Goal: Task Accomplishment & Management: Manage account settings

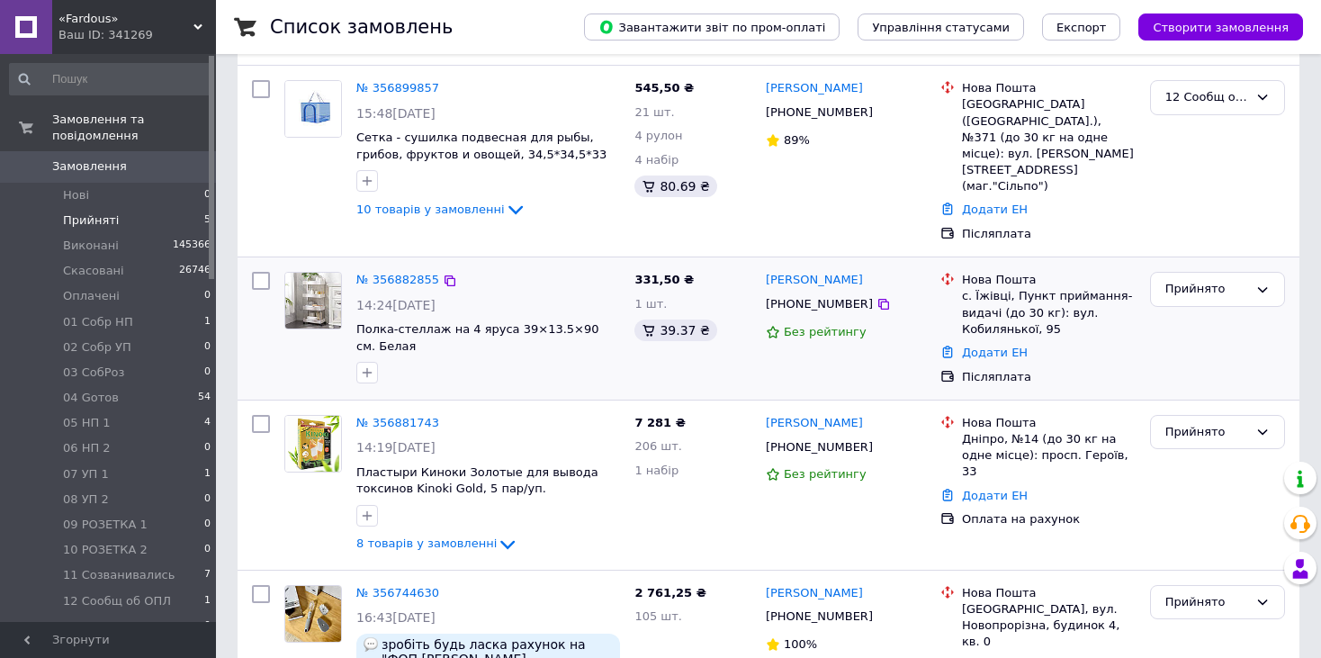
scroll to position [97, 0]
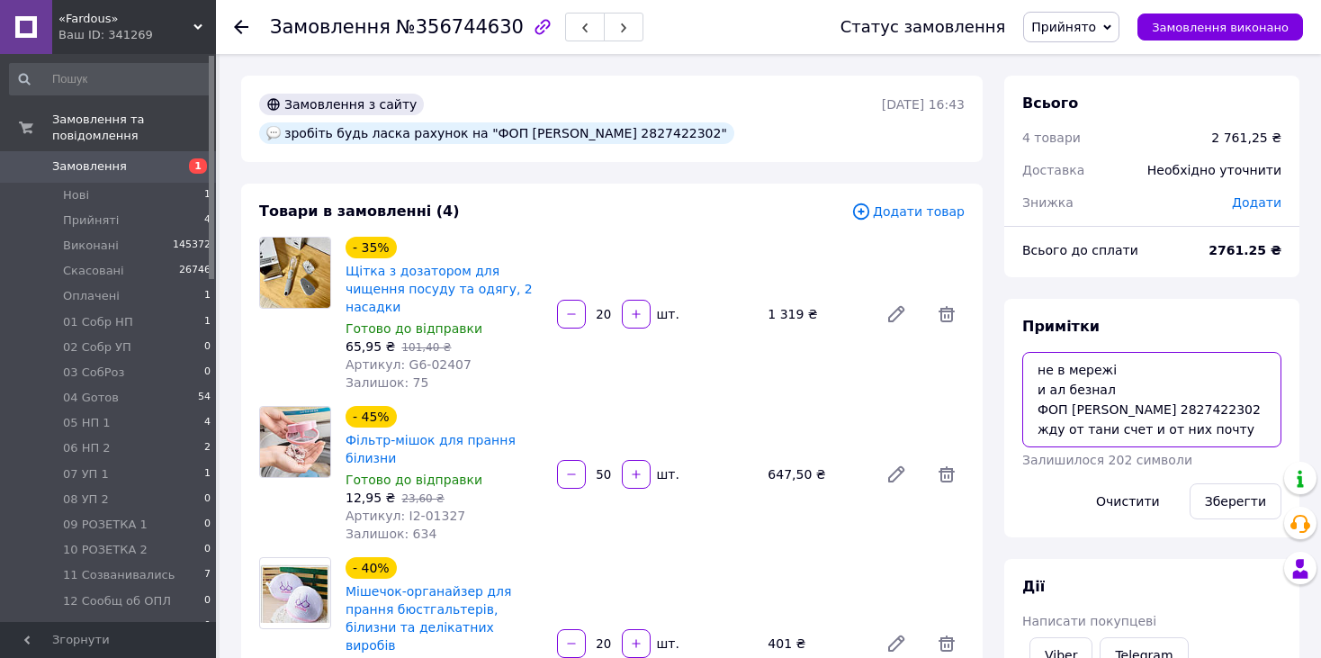
drag, startPoint x: 1120, startPoint y: 367, endPoint x: 1007, endPoint y: 359, distance: 113.6
click at [1007, 359] on div "Примітки не в мережі и ал безнал ФОП УЛАЩИК МАЙЯ ВАСИЛІВНА Єдрпо 2827422302 жду…" at bounding box center [1151, 418] width 295 height 238
click at [1116, 369] on textarea "не в мережі и ал безнал ФОП УЛАЩИК МАЙЯ ВАСИЛІВНА Єдрпо 2827422302 жду от тани …" at bounding box center [1151, 399] width 259 height 95
paste textarea "не в мережі"
type textarea "не в мережі не в мережі и ал безнал ФОП УЛАЩИК МАЙЯ ВАСИЛІВНА Єдрпо 2827422302 …"
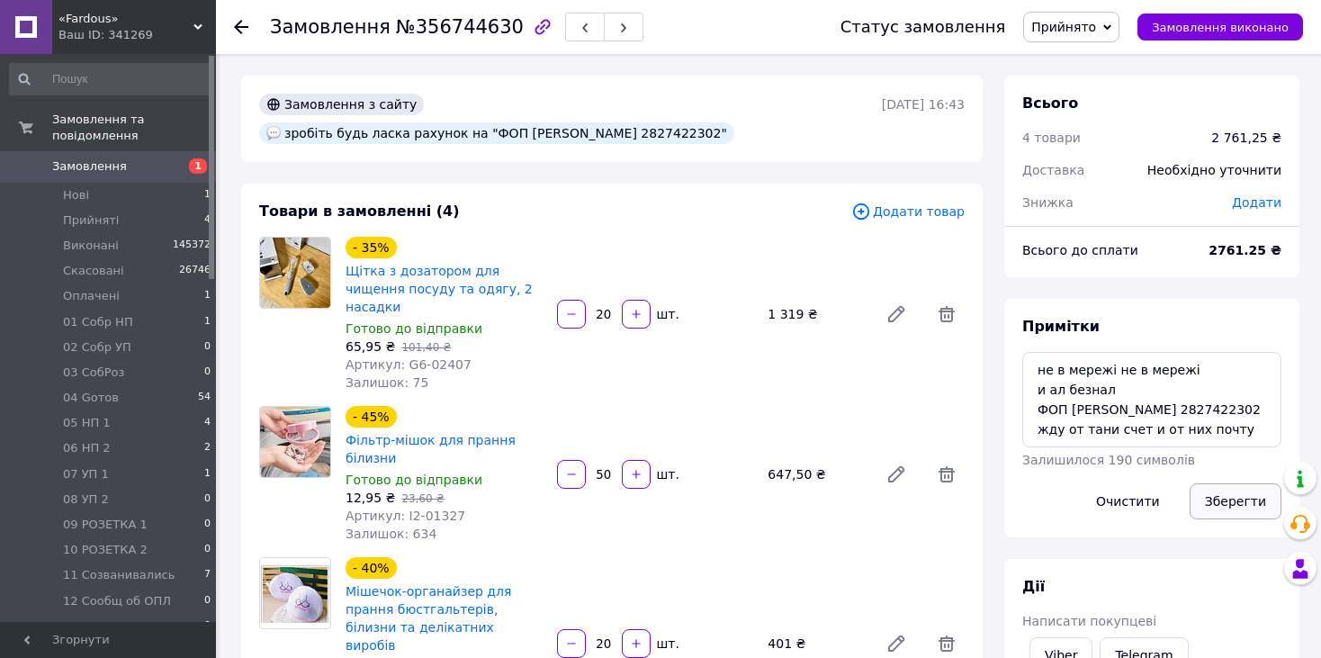
click at [1231, 496] on button "Зберегти" at bounding box center [1235, 501] width 92 height 36
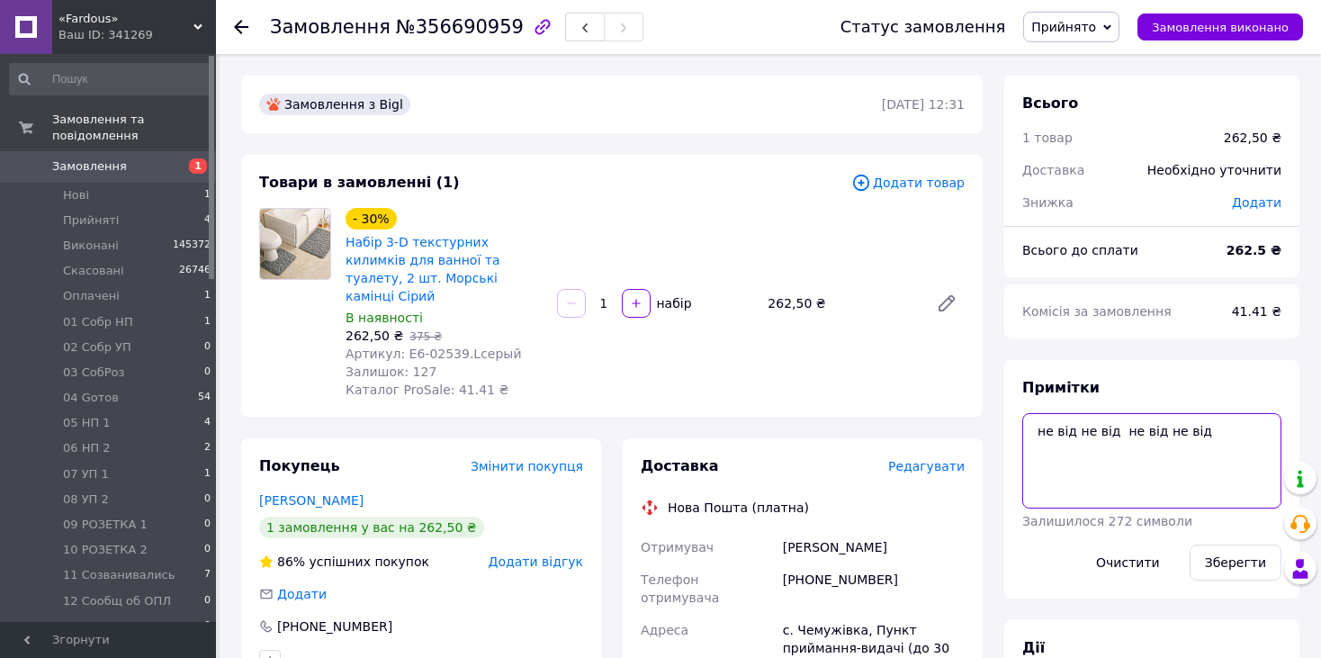
drag, startPoint x: 1203, startPoint y: 417, endPoint x: 1152, endPoint y: 425, distance: 51.9
click at [1152, 425] on textarea "не від не від не від не від" at bounding box center [1151, 460] width 259 height 95
click at [1211, 428] on textarea "не від не від не від не від" at bounding box center [1151, 460] width 259 height 95
paste textarea "не від"
type textarea "не від не від не від не від не від"
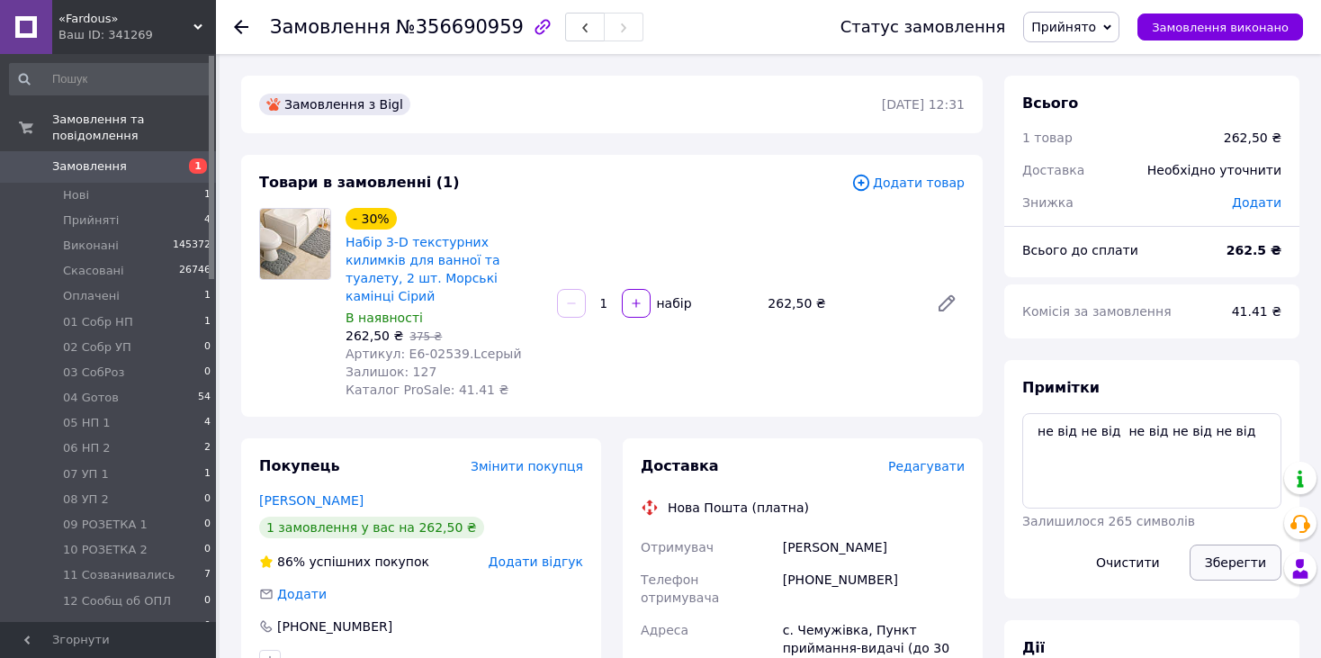
click at [1242, 556] on button "Зберегти" at bounding box center [1235, 562] width 92 height 36
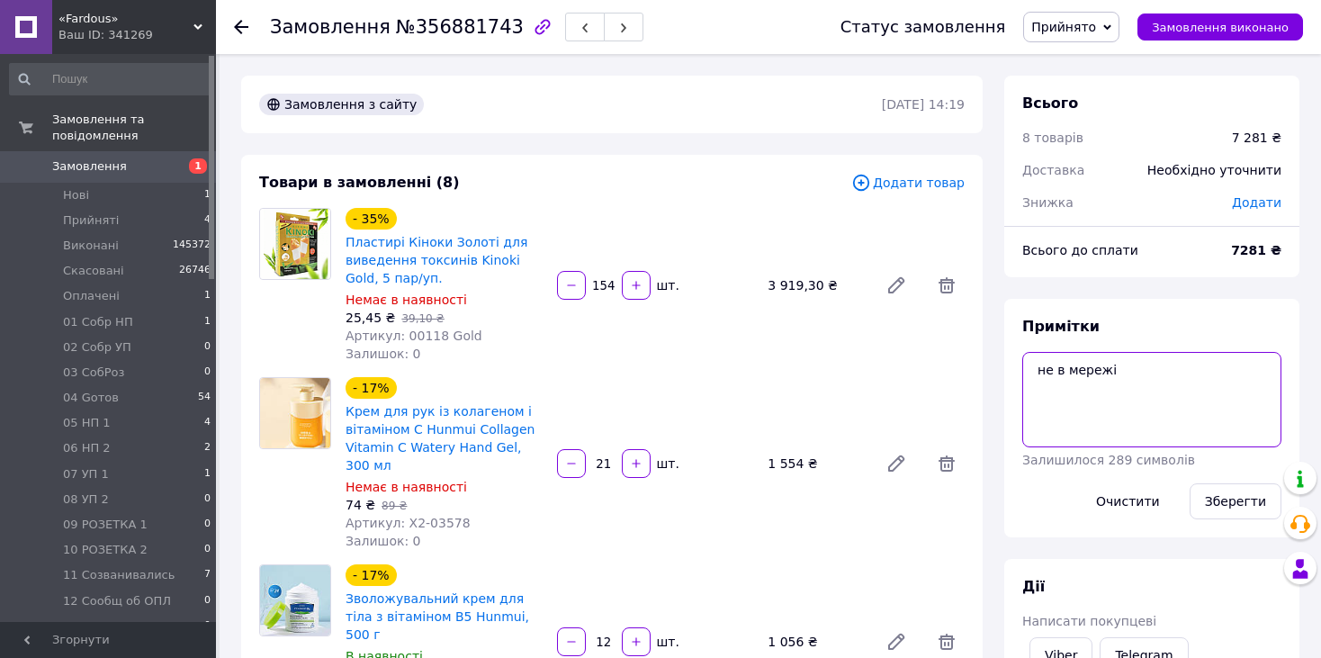
click at [1124, 369] on textarea "не в мережі" at bounding box center [1151, 399] width 259 height 95
type textarea "не в мережі сброс"
click at [1241, 496] on button "Зберегти" at bounding box center [1235, 501] width 92 height 36
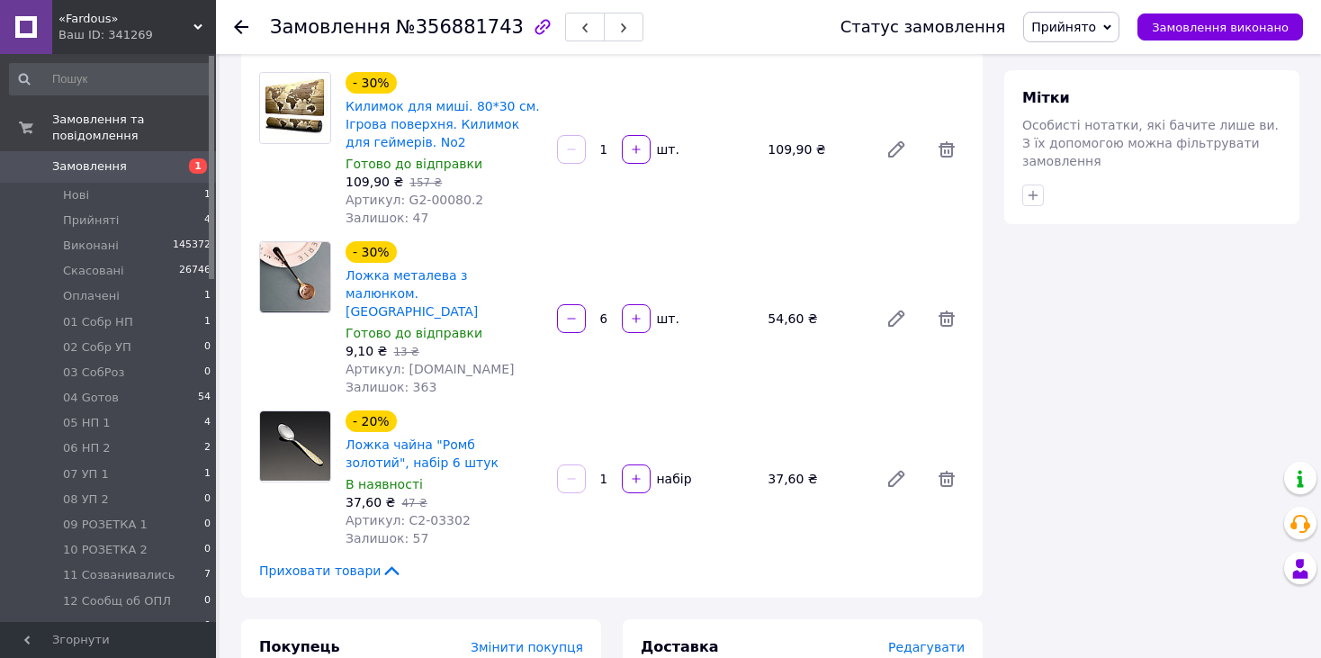
scroll to position [735, 0]
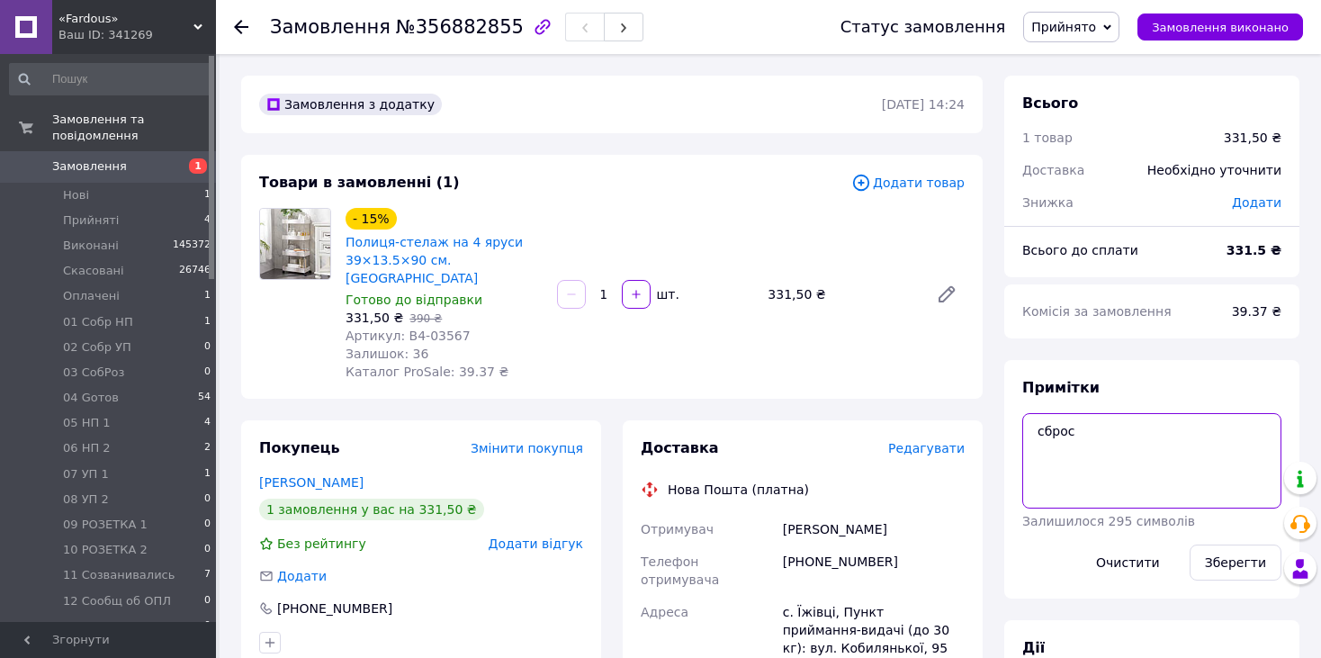
drag, startPoint x: 1143, startPoint y: 427, endPoint x: 978, endPoint y: 417, distance: 165.0
type textarea "наложка 332 грн"
click at [1231, 567] on button "Зберегти" at bounding box center [1235, 562] width 92 height 36
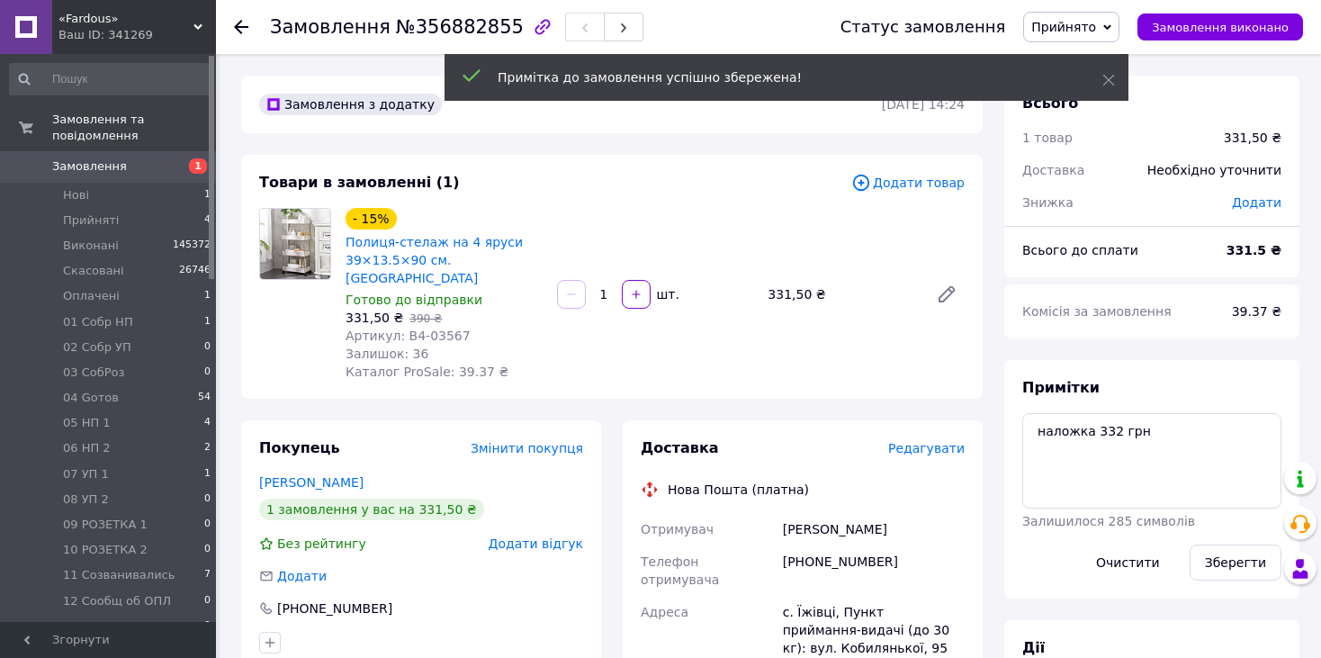
click at [1096, 23] on span "Прийнято" at bounding box center [1063, 27] width 65 height 14
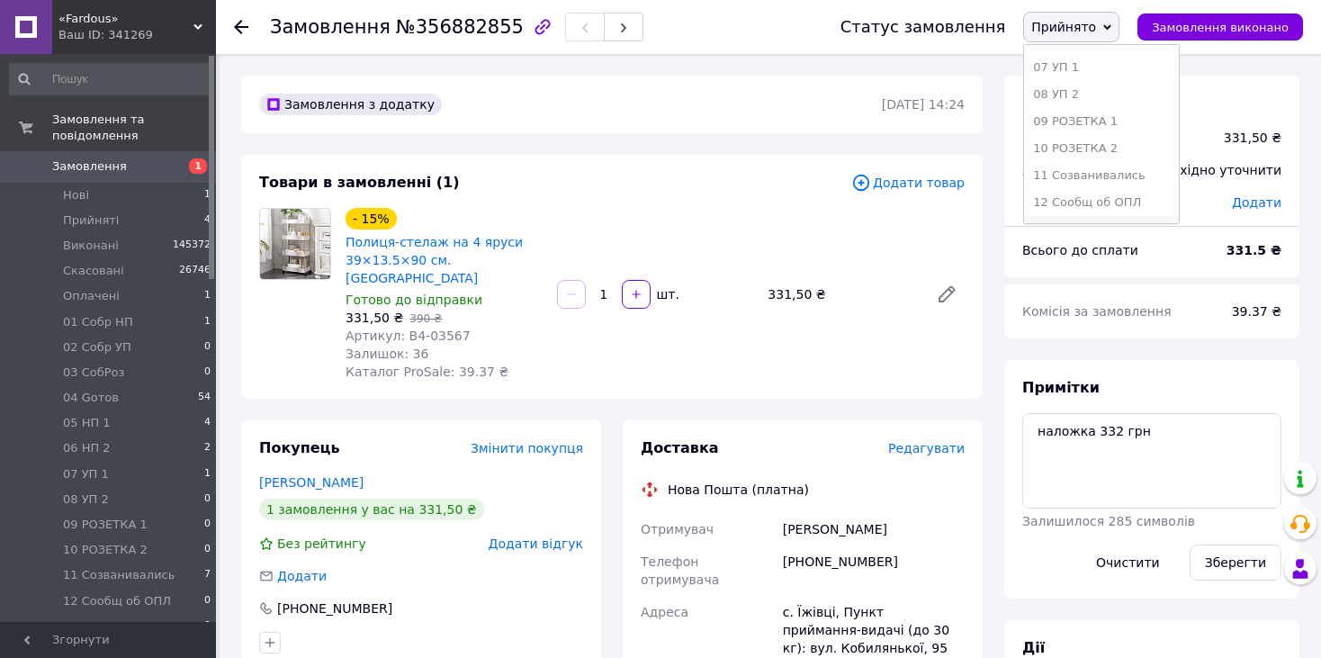
scroll to position [270, 0]
click at [1129, 175] on li "12 Сообщ об ОПЛ" at bounding box center [1101, 170] width 155 height 27
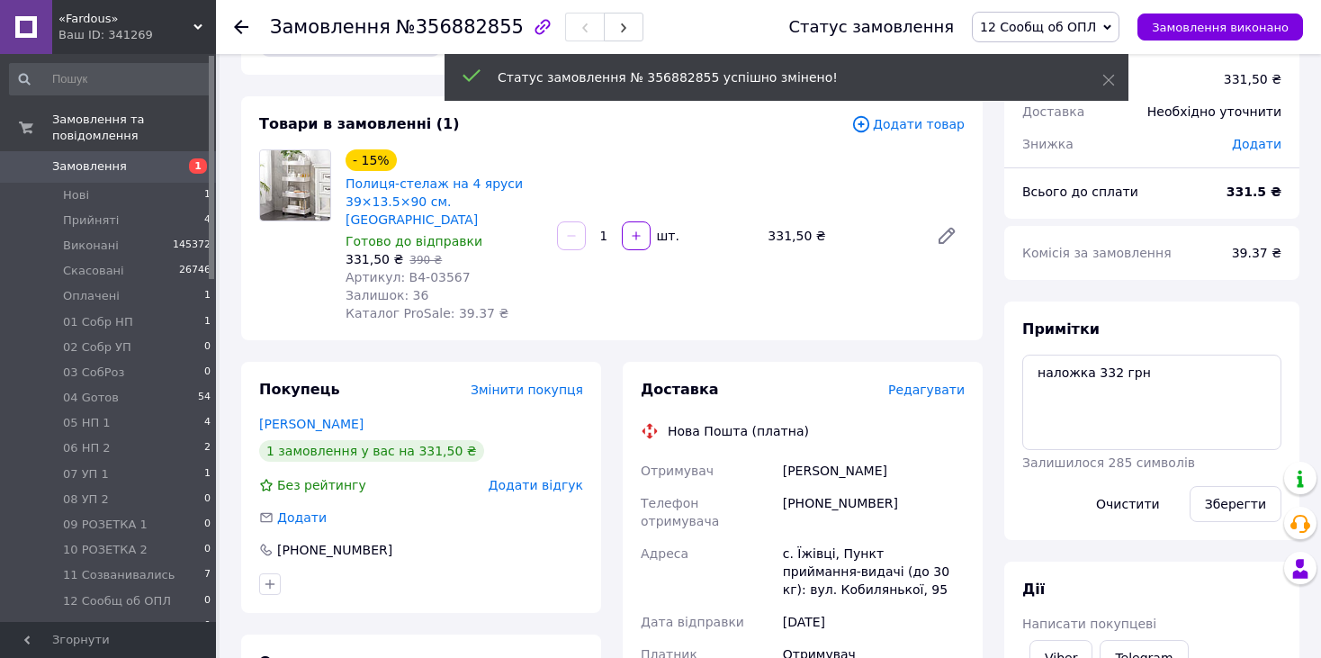
scroll to position [90, 0]
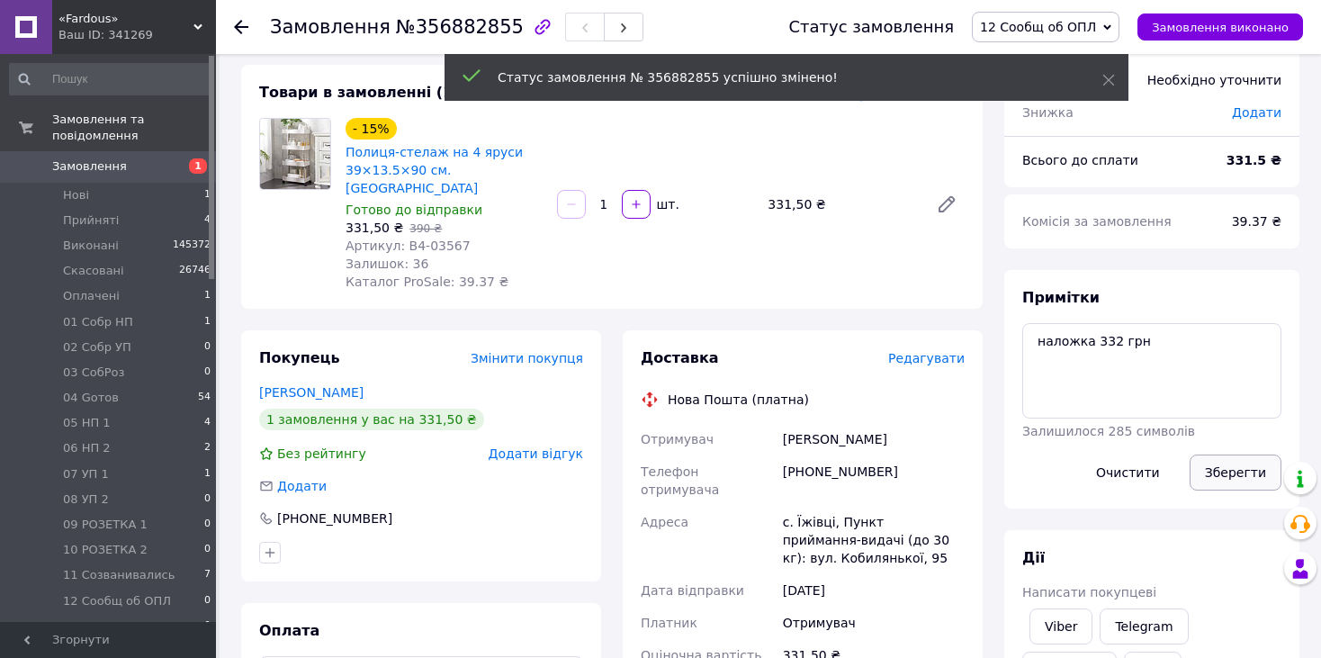
click at [1251, 468] on button "Зберегти" at bounding box center [1235, 472] width 92 height 36
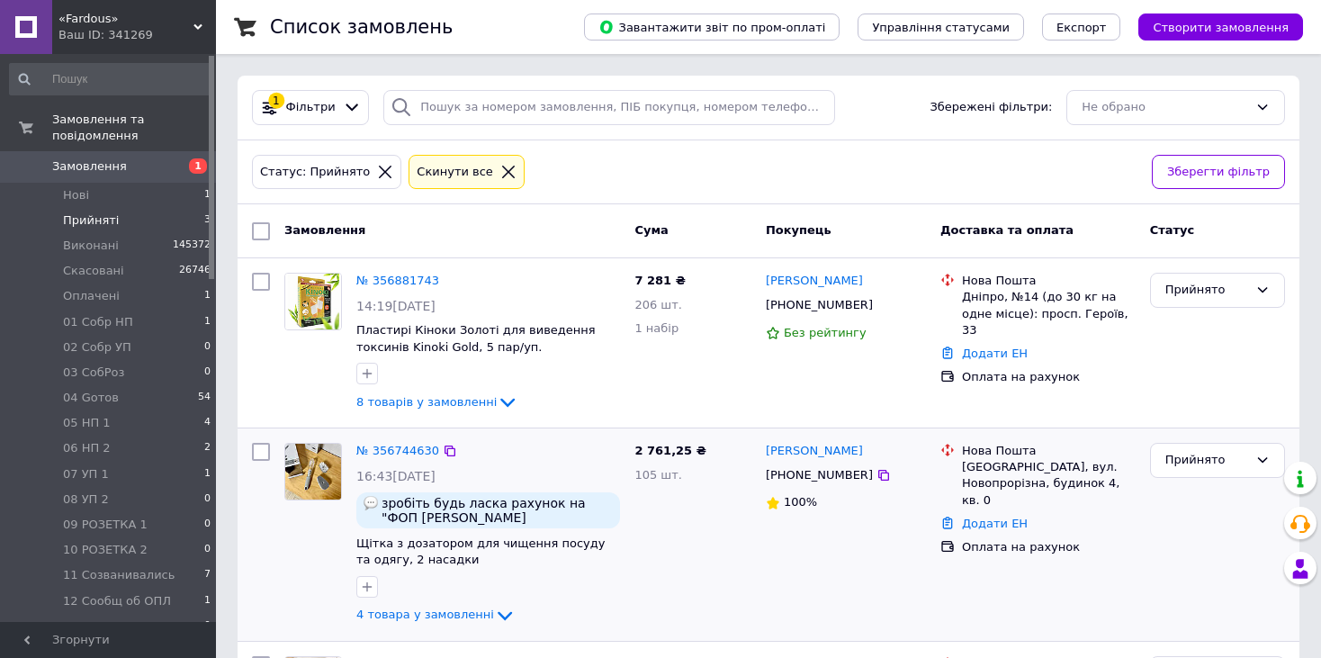
drag, startPoint x: 0, startPoint y: 0, endPoint x: 992, endPoint y: 601, distance: 1160.1
click at [992, 601] on div "[GEOGRAPHIC_DATA], вул. Новопрорізна, будинок 4, кв. 0 Додати ЕН Оплата на раху…" at bounding box center [1038, 534] width 210 height 198
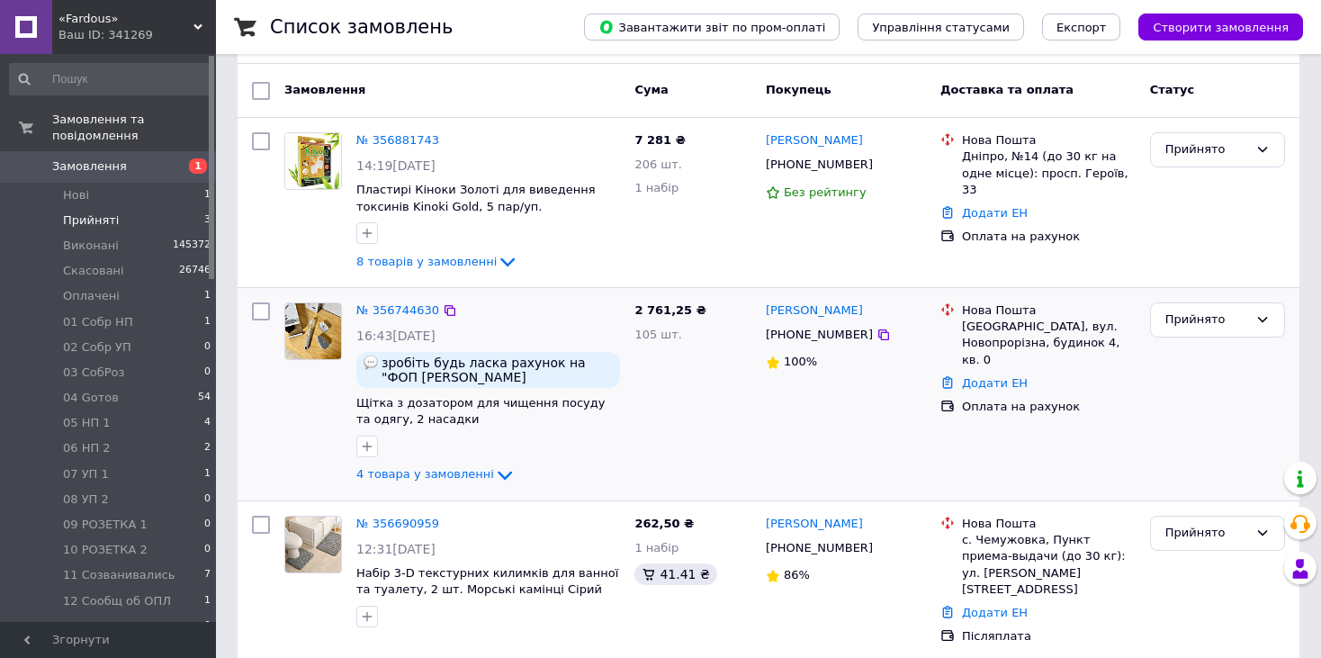
scroll to position [145, 0]
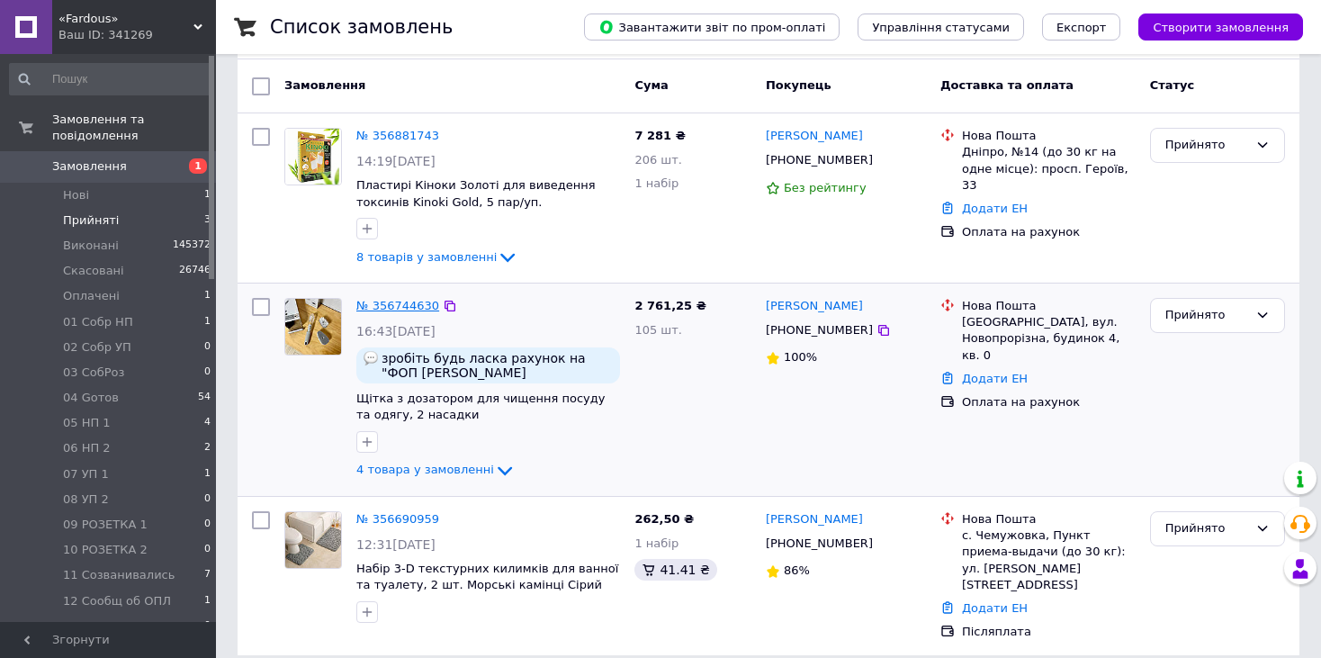
click at [403, 299] on link "№ 356744630" at bounding box center [397, 305] width 83 height 13
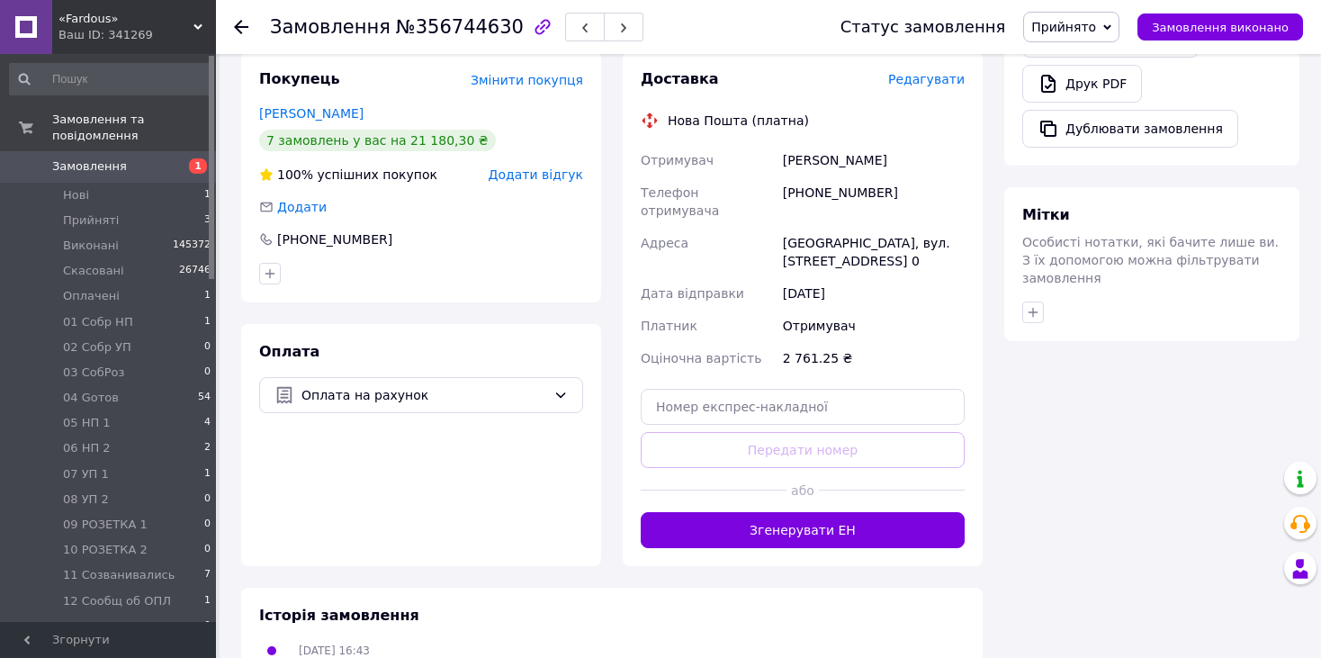
scroll to position [622, 0]
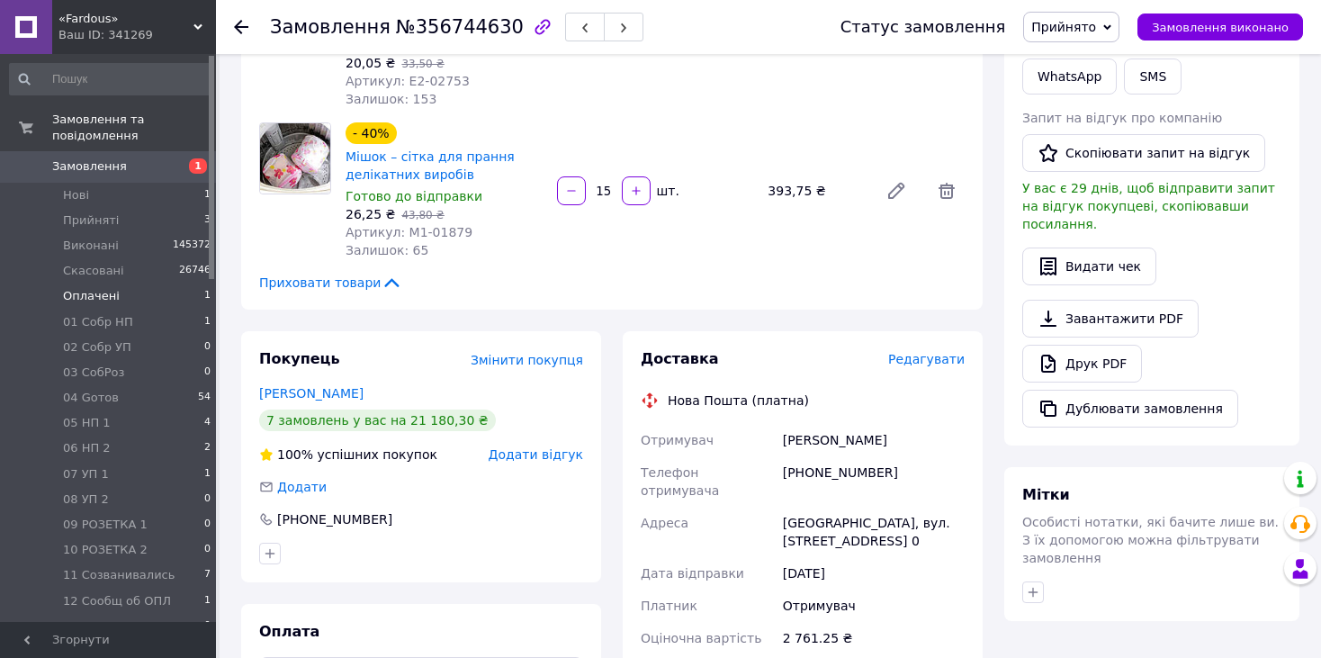
click at [83, 288] on span "Оплачені" at bounding box center [91, 296] width 57 height 16
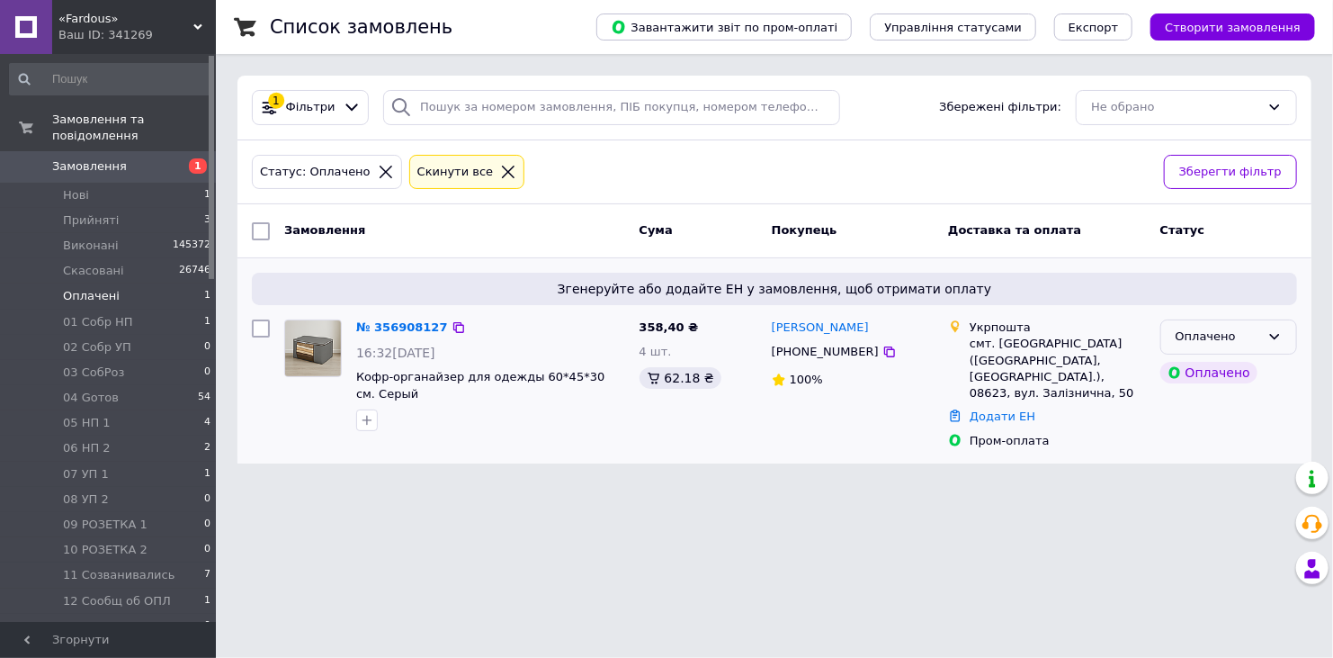
click at [1279, 338] on icon at bounding box center [1275, 336] width 14 height 14
click at [1233, 371] on li "Прийнято" at bounding box center [1228, 374] width 135 height 33
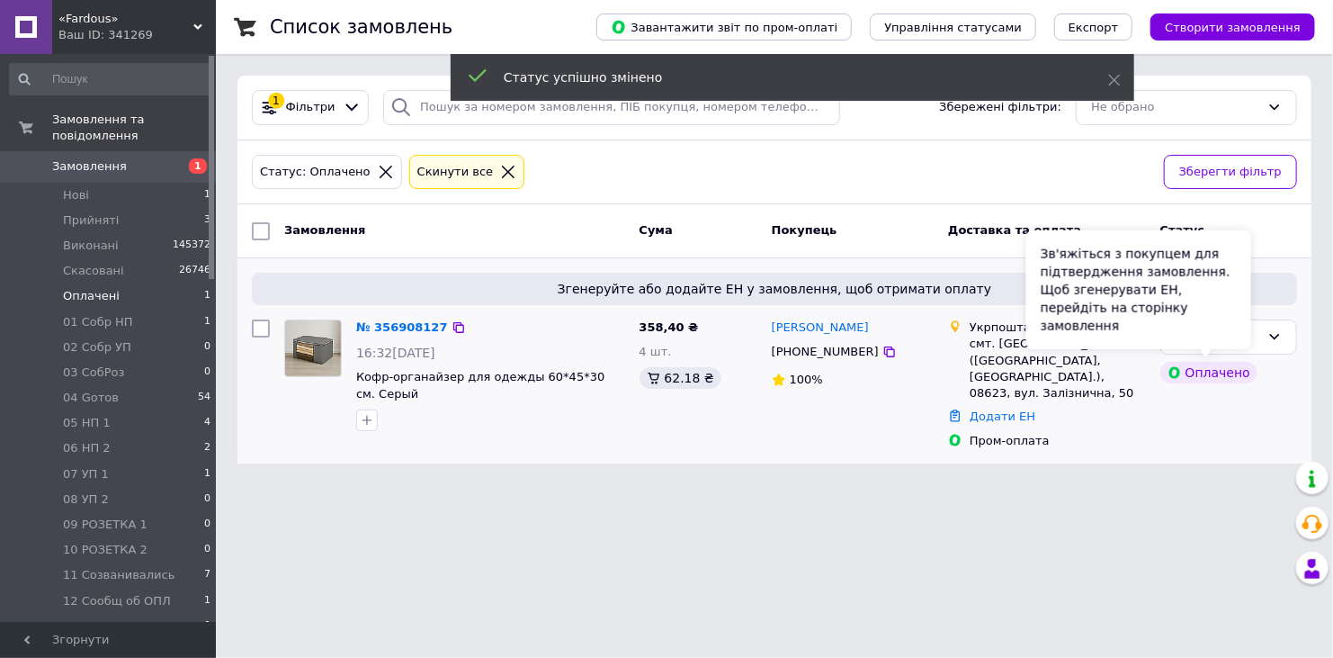
click at [1250, 334] on div "Зв'яжіться з покупцем для підтвердження замовлення. Щоб згенерувати ЕН, перейді…" at bounding box center [1138, 289] width 225 height 119
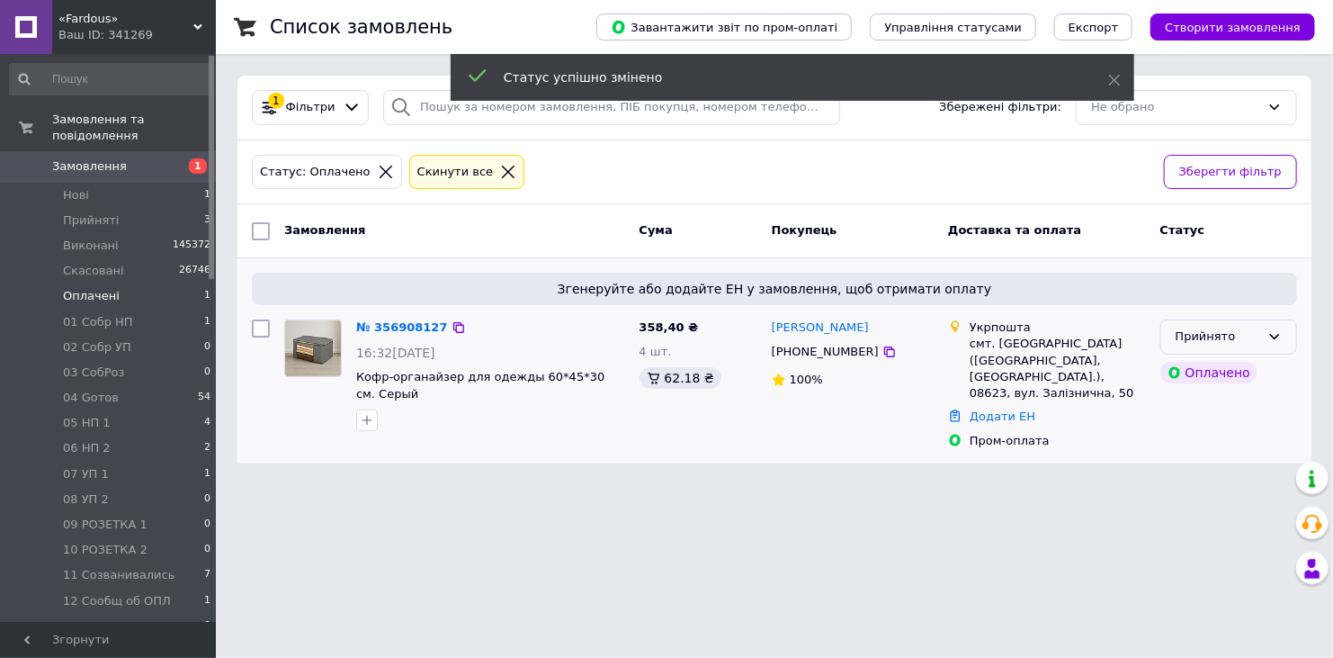
click at [1284, 328] on div "Прийнято" at bounding box center [1229, 336] width 137 height 35
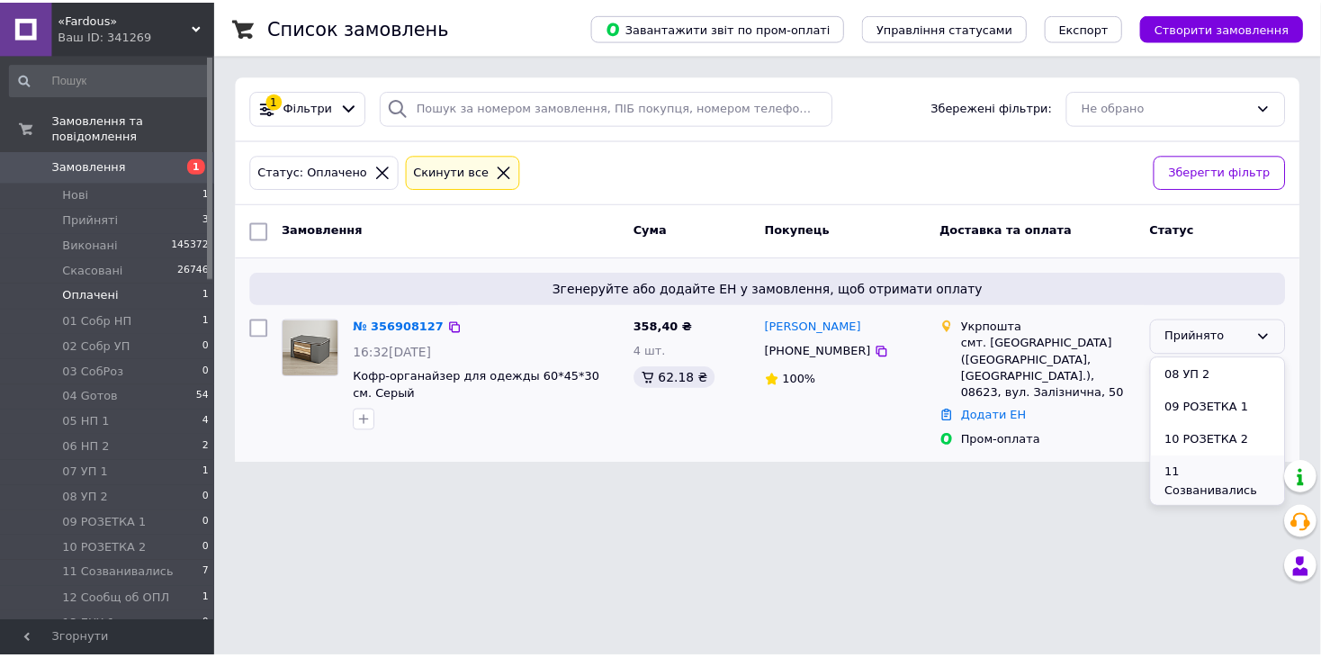
scroll to position [360, 0]
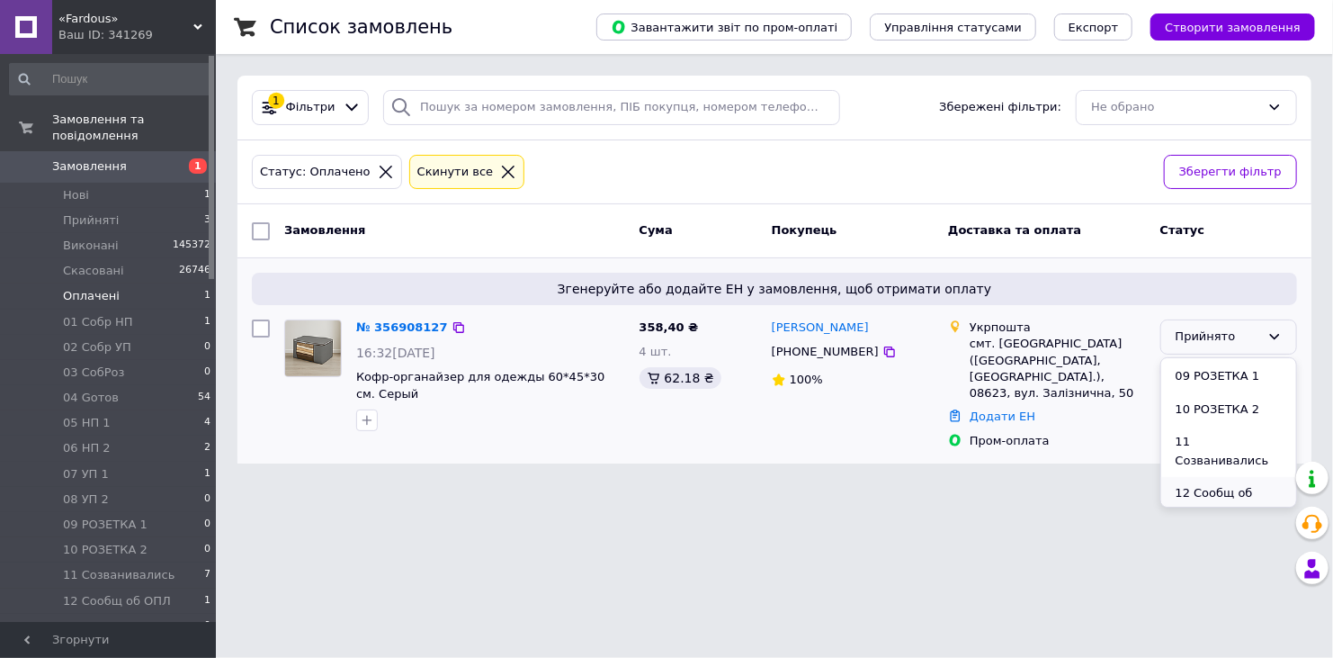
click at [1233, 477] on li "12 Сообщ об ОПЛ" at bounding box center [1228, 502] width 135 height 51
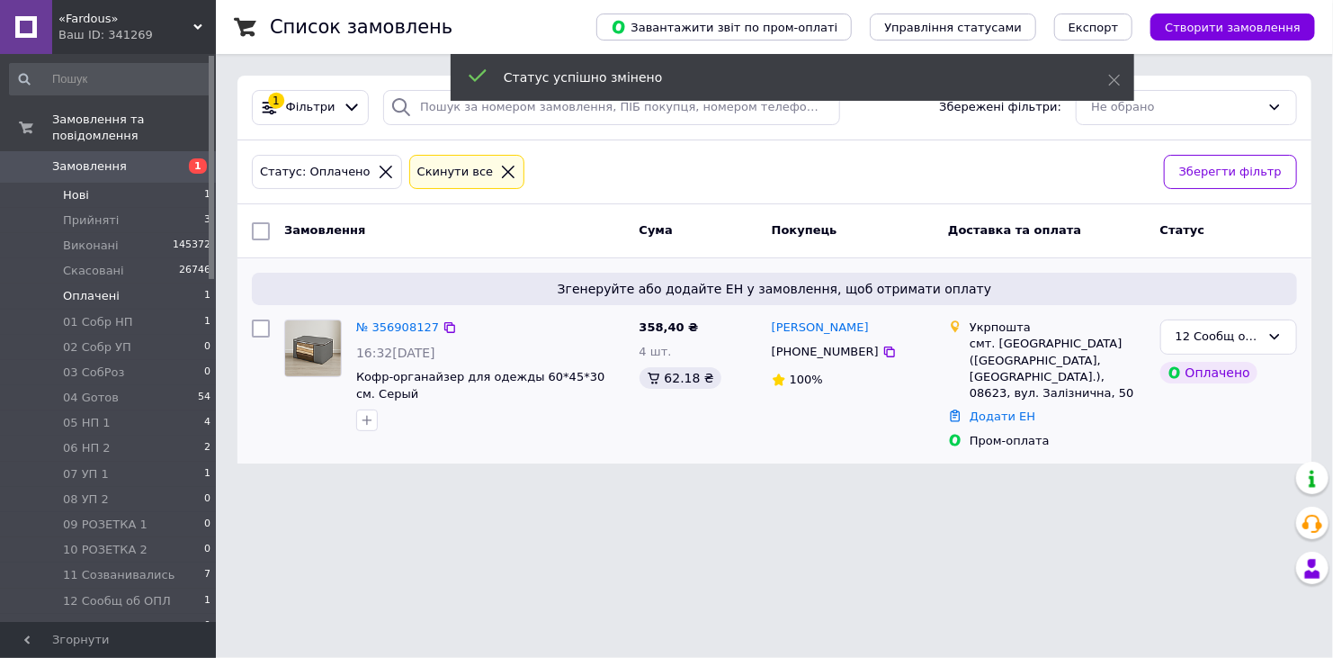
click at [92, 183] on li "Нові 1" at bounding box center [110, 195] width 221 height 25
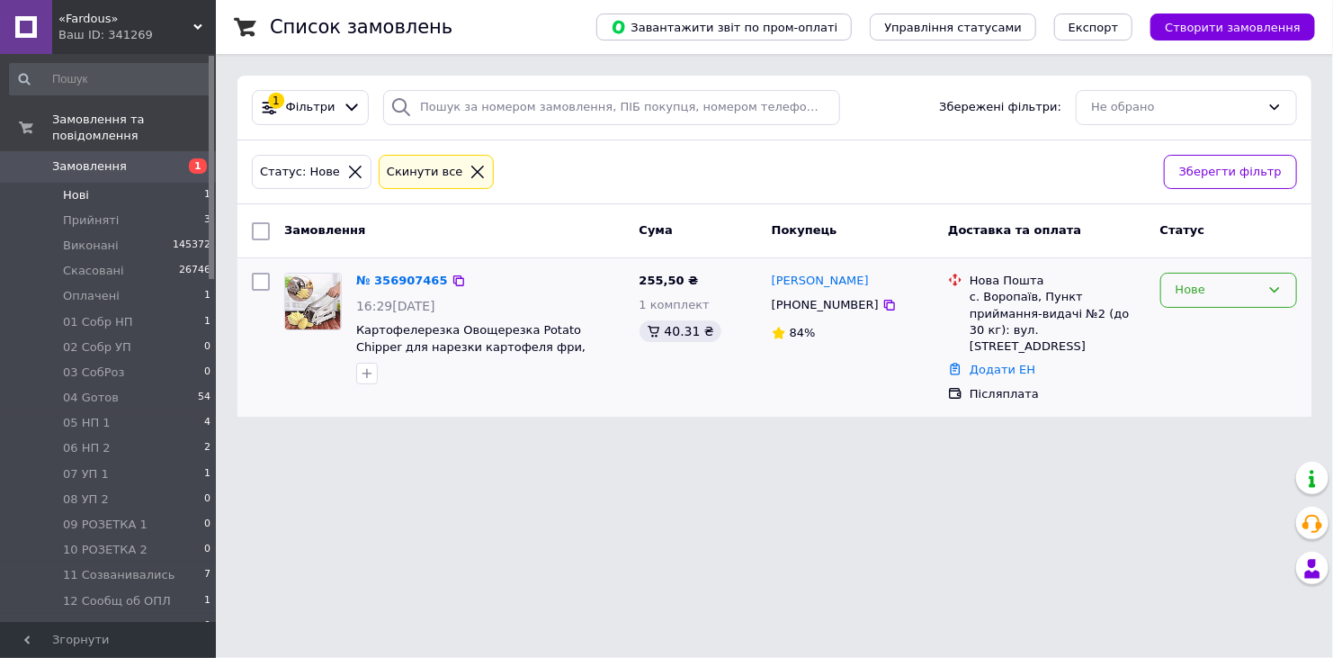
click at [1208, 291] on div "Нове" at bounding box center [1218, 290] width 85 height 19
click at [1210, 325] on li "Прийнято" at bounding box center [1228, 327] width 135 height 33
click at [400, 273] on link "№ 356907465" at bounding box center [402, 279] width 92 height 13
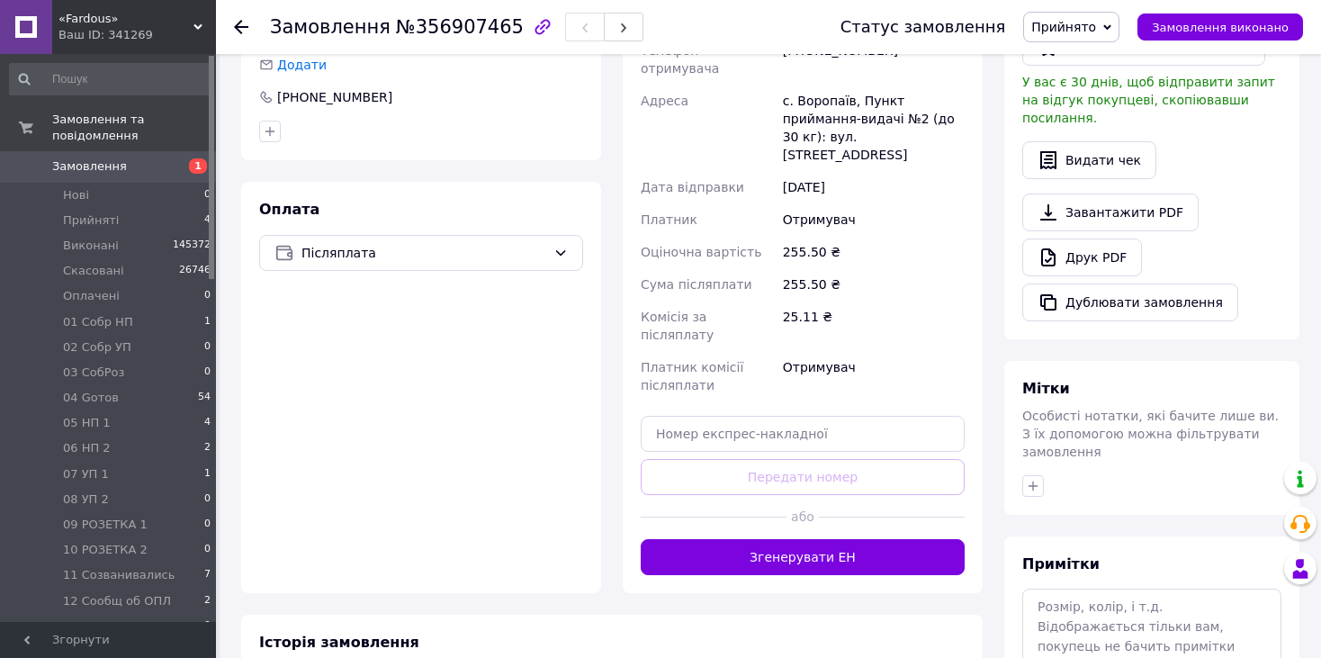
scroll to position [540, 0]
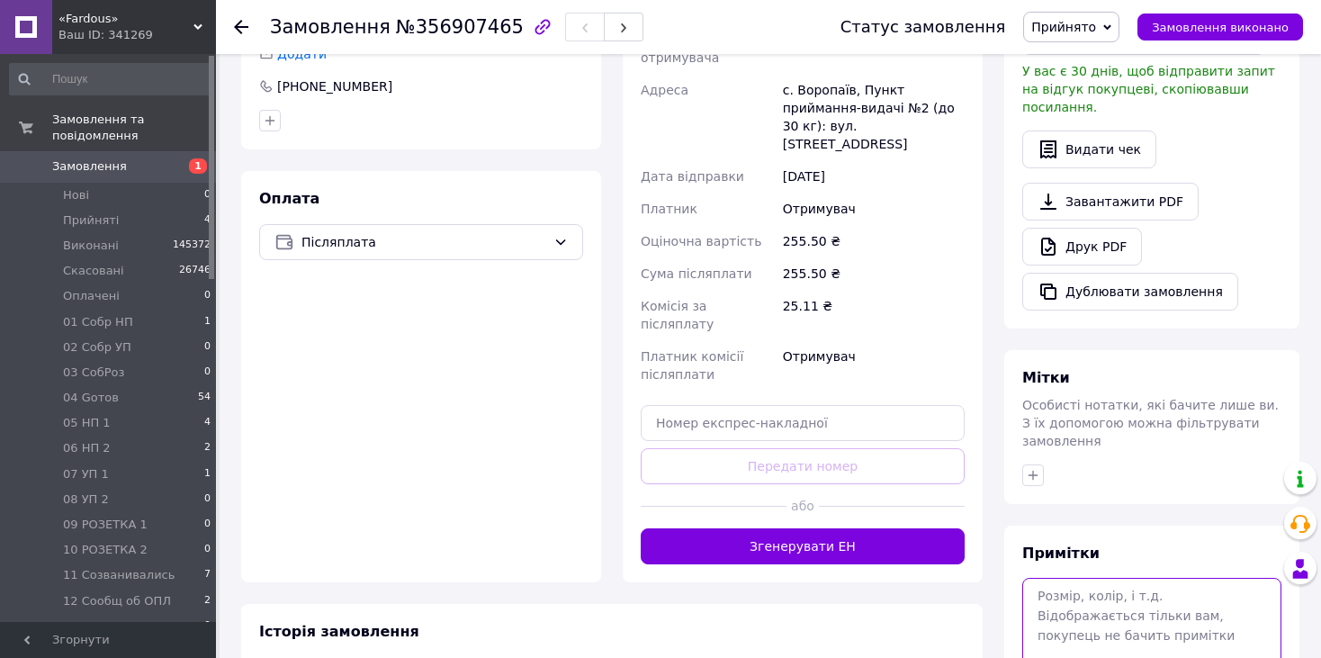
click at [1092, 591] on textarea at bounding box center [1151, 625] width 259 height 95
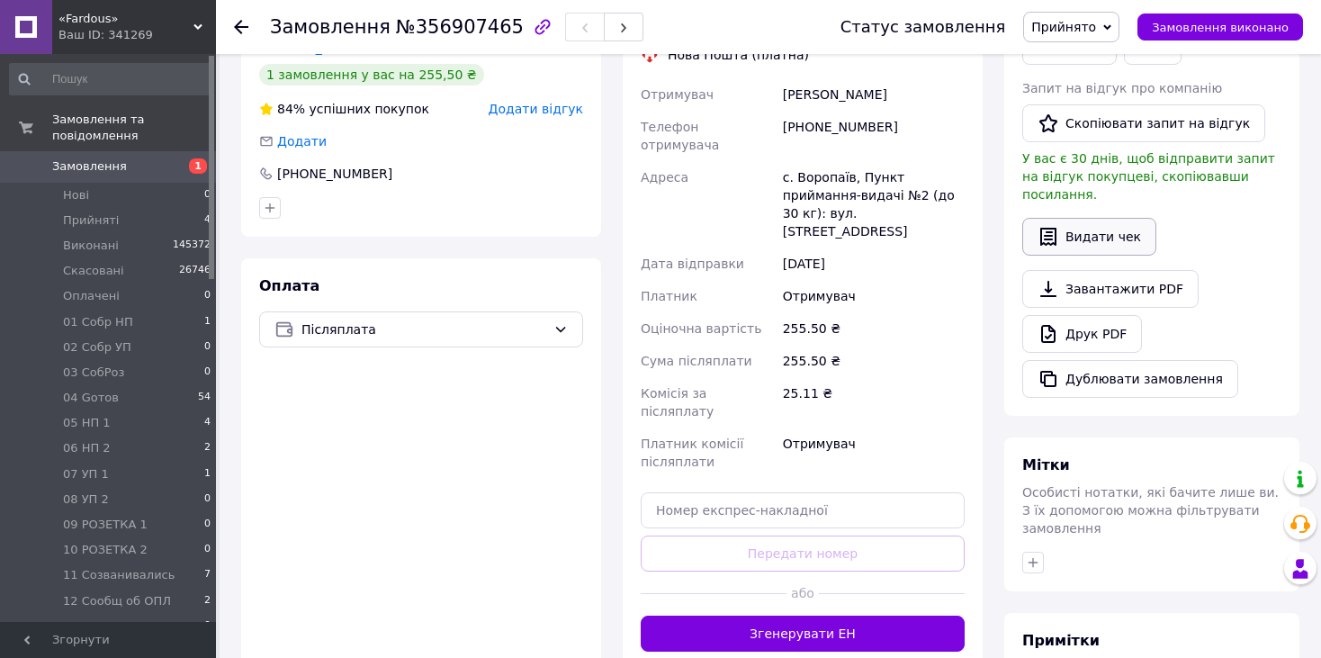
scroll to position [629, 0]
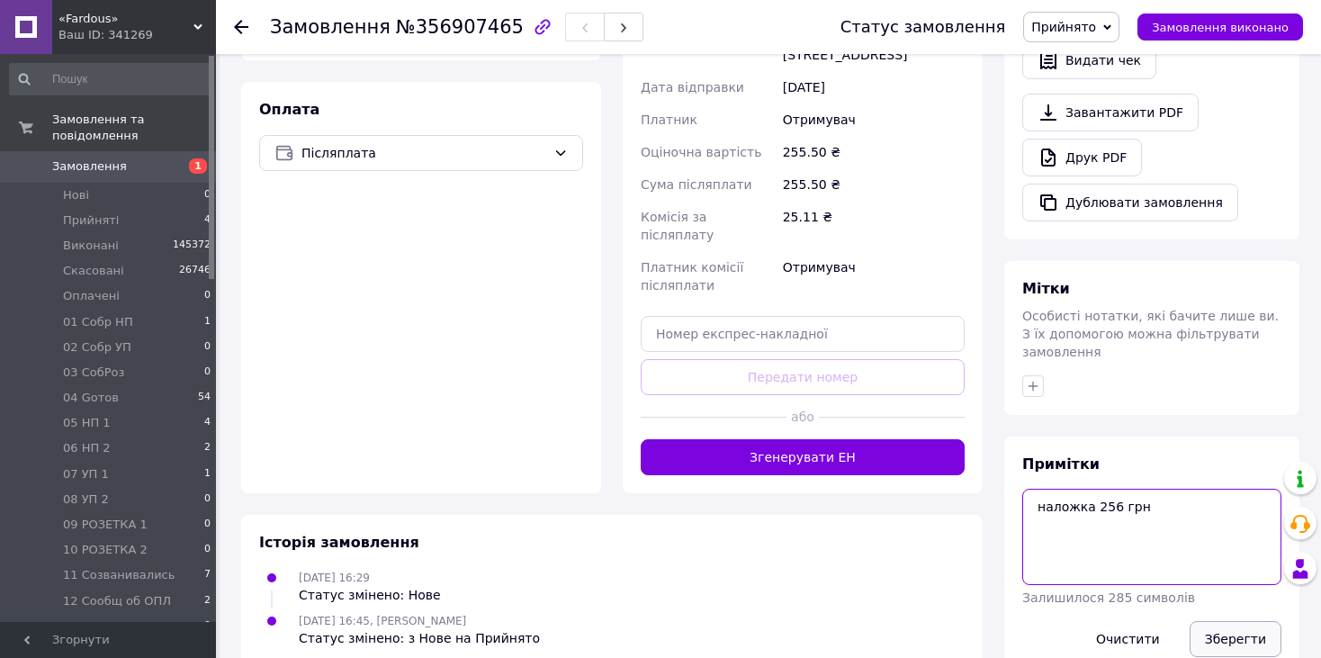
type textarea "наложка 256 грн"
click at [1226, 621] on button "Зберегти" at bounding box center [1235, 639] width 92 height 36
click at [1094, 34] on span "Прийнято" at bounding box center [1063, 27] width 65 height 14
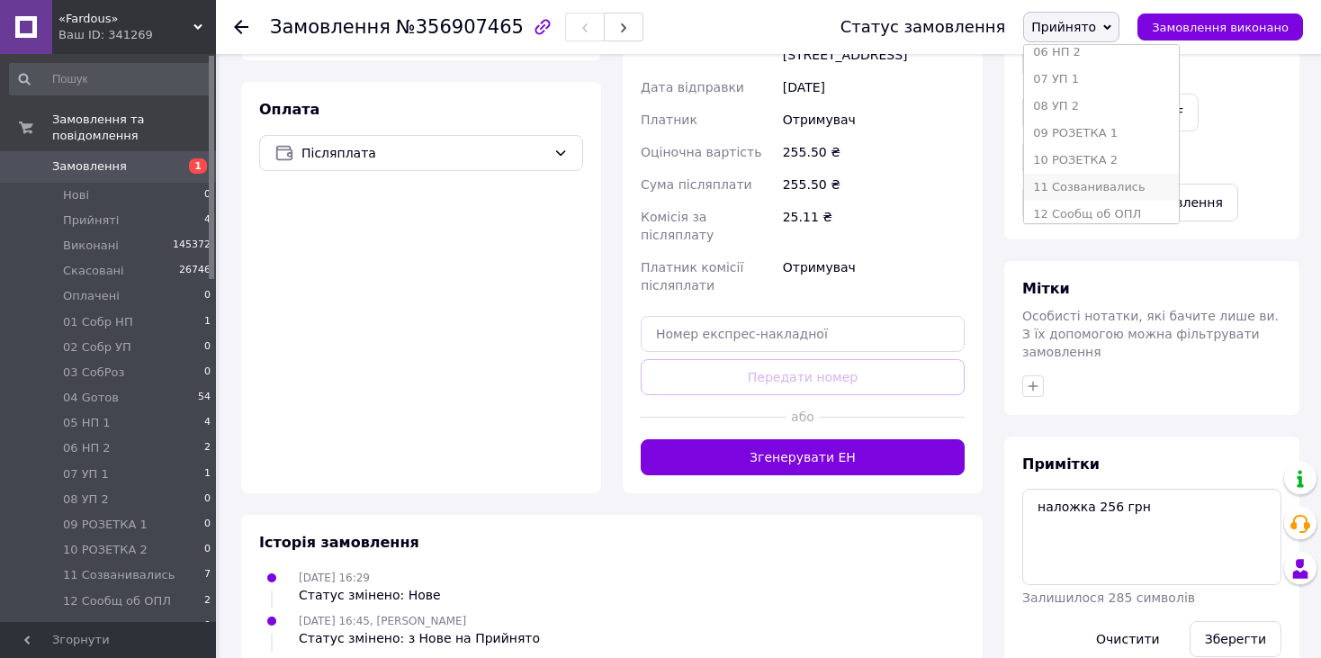
scroll to position [270, 0]
click at [1136, 172] on li "12 Сообщ об ОПЛ" at bounding box center [1101, 170] width 155 height 27
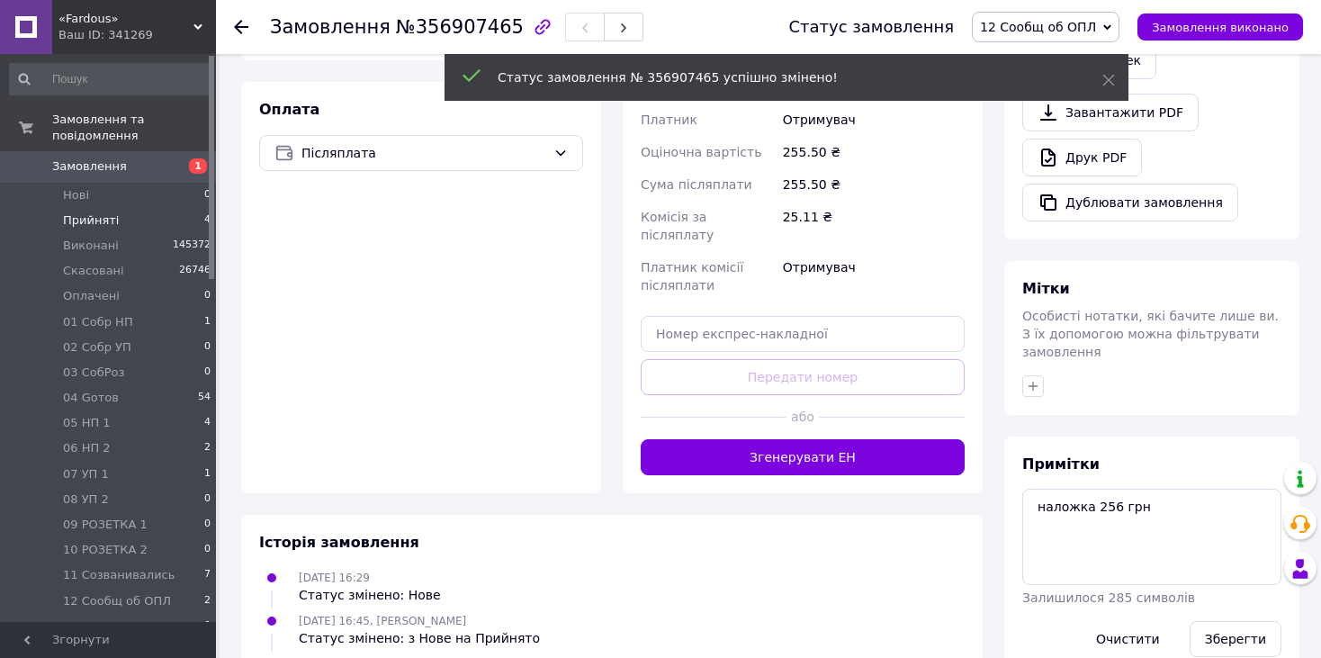
click at [83, 212] on span "Прийняті" at bounding box center [91, 220] width 56 height 16
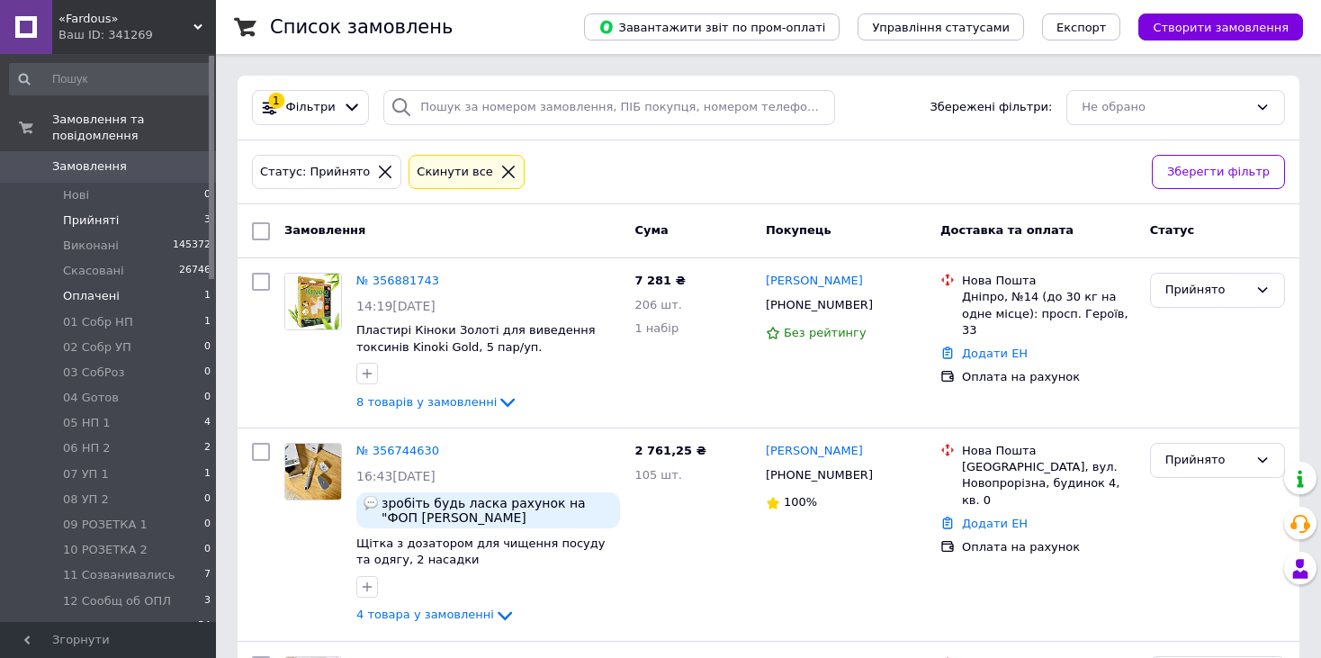
click at [103, 288] on span "Оплачені" at bounding box center [91, 296] width 57 height 16
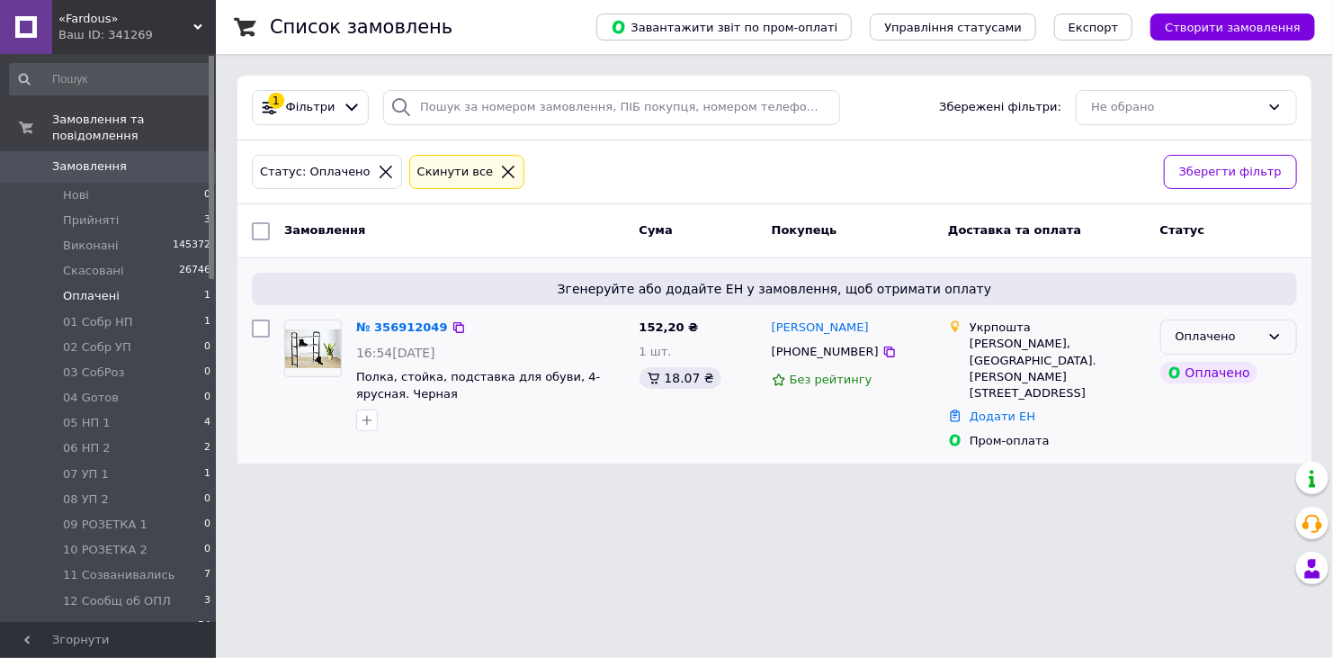
click at [1233, 336] on div "Оплачено" at bounding box center [1218, 336] width 85 height 19
click at [1228, 373] on li "Прийнято" at bounding box center [1228, 374] width 135 height 33
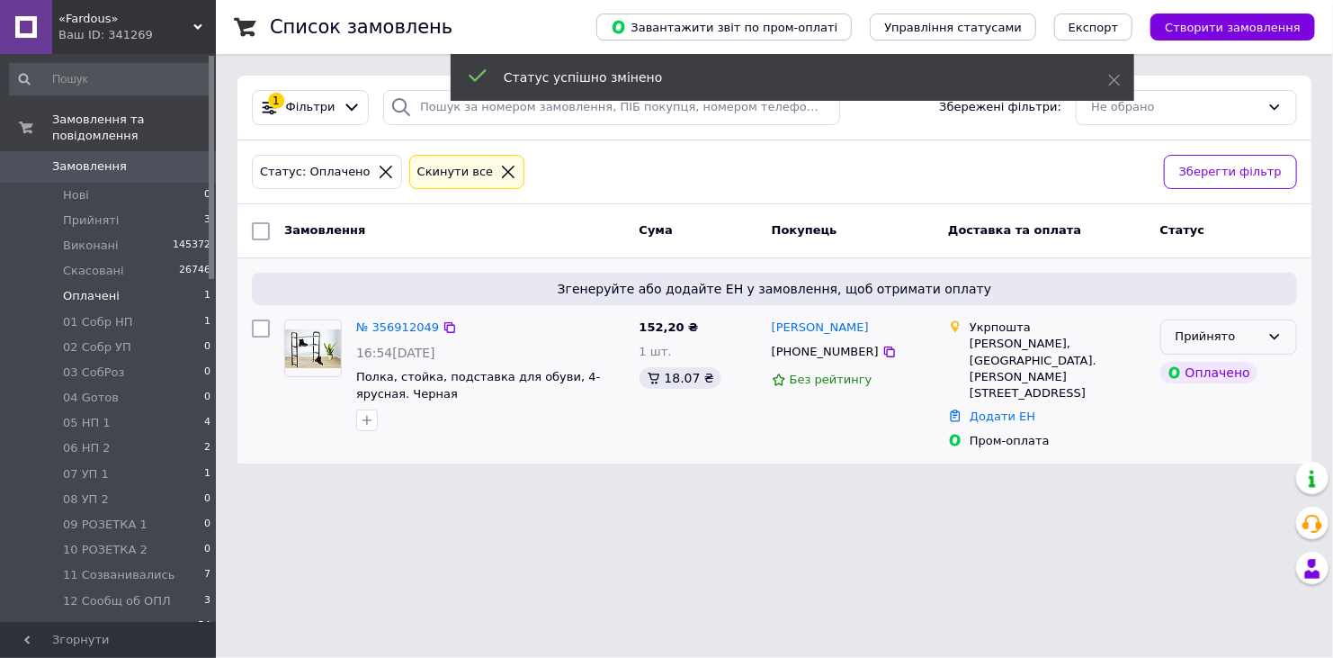
click at [1256, 335] on div "Прийнято" at bounding box center [1218, 336] width 85 height 19
click at [1227, 477] on li "12 Сообщ об ОПЛ" at bounding box center [1228, 502] width 135 height 51
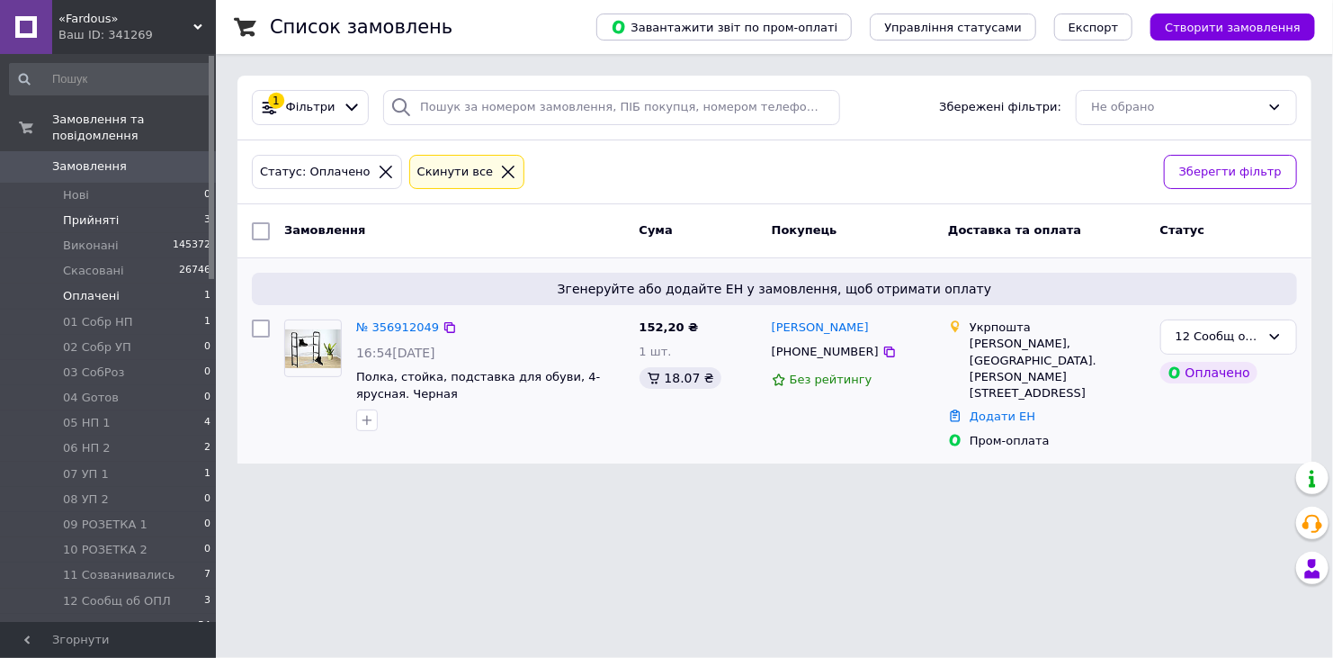
click at [96, 208] on li "Прийняті 3" at bounding box center [110, 220] width 221 height 25
